Goal: Task Accomplishment & Management: Manage account settings

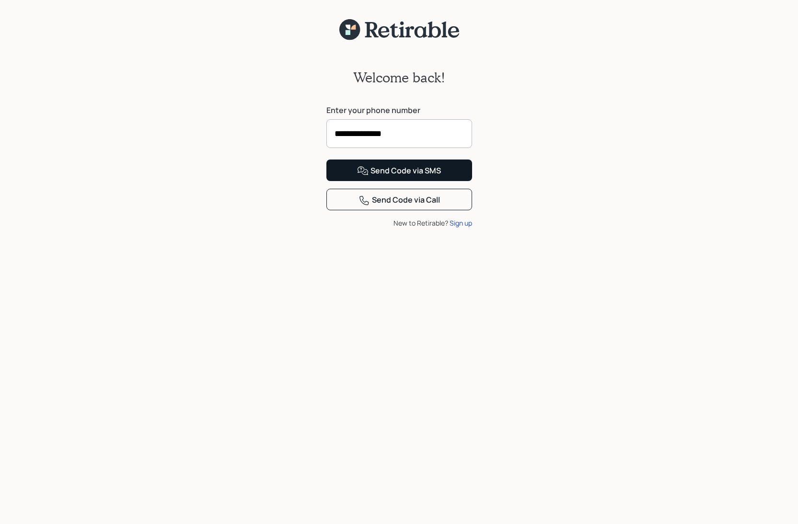
type input "**********"
click at [408, 177] on div "Send Code via SMS" at bounding box center [399, 170] width 84 height 11
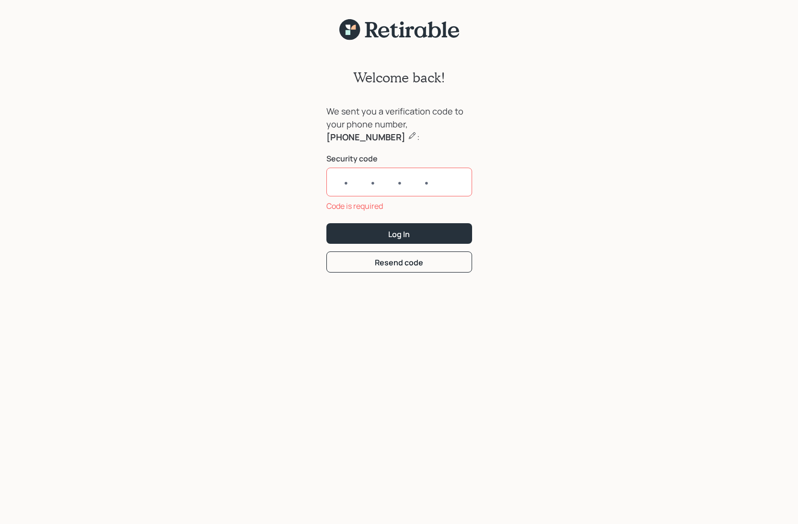
paste input "9652"
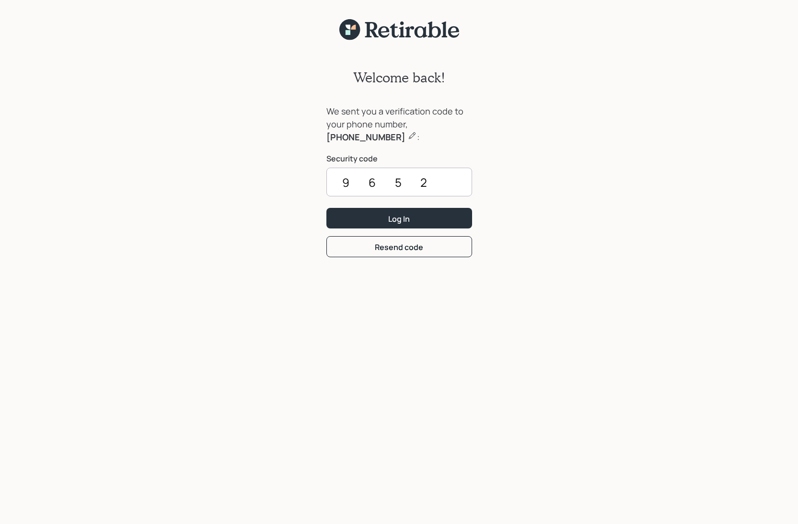
type input "9652"
click at [491, 181] on div "Welcome back! We sent you a verification code to your phone number, [PHONE_NUMB…" at bounding box center [399, 288] width 798 height 495
click at [393, 218] on div "Log In" at bounding box center [399, 219] width 22 height 11
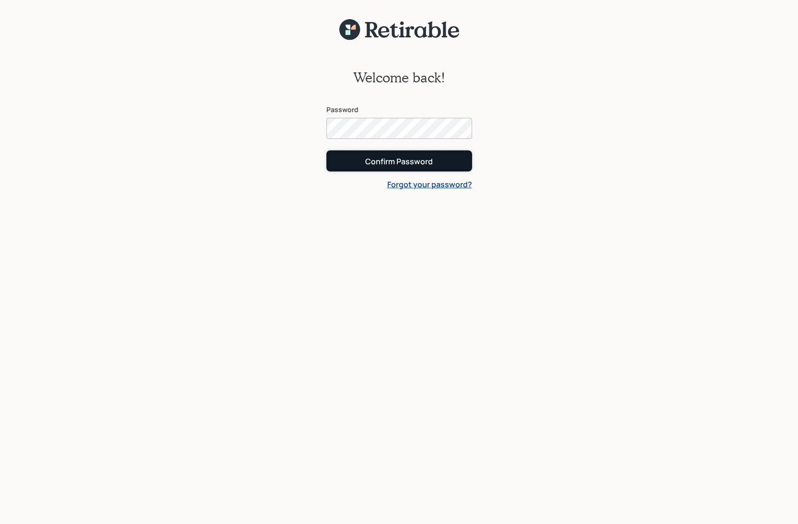
click at [388, 161] on div "Confirm Password" at bounding box center [399, 161] width 68 height 11
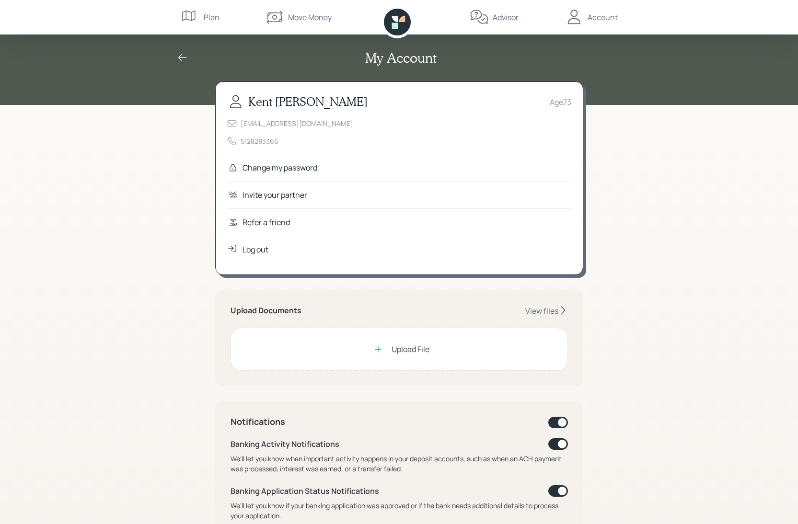
click at [599, 16] on div "Account" at bounding box center [602, 16] width 30 height 11
click at [400, 349] on div "Upload File" at bounding box center [410, 348] width 38 height 11
click at [413, 347] on div "Upload File" at bounding box center [410, 348] width 38 height 11
click at [549, 311] on div "View files" at bounding box center [541, 311] width 33 height 11
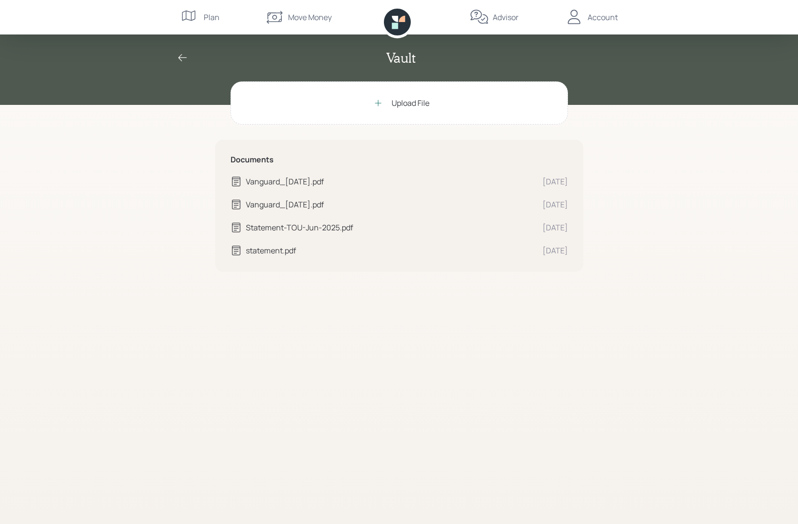
click at [377, 102] on icon at bounding box center [378, 103] width 10 height 10
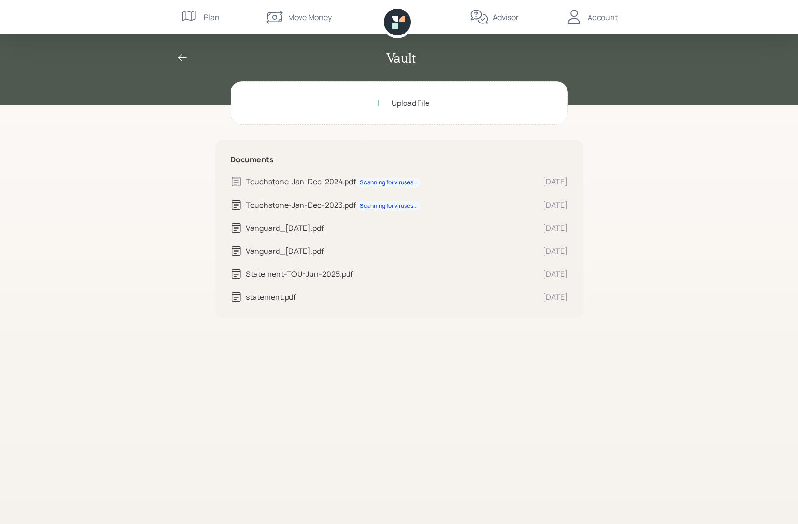
click at [481, 15] on icon at bounding box center [479, 17] width 18 height 14
